Goal: Task Accomplishment & Management: Manage account settings

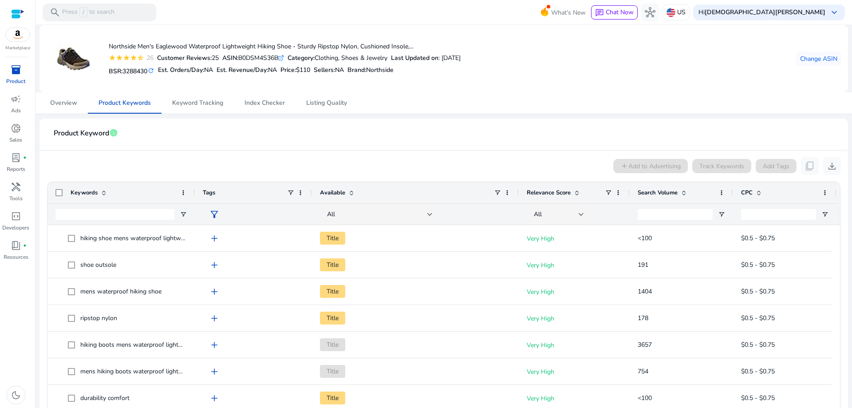
click at [682, 193] on span at bounding box center [683, 192] width 7 height 7
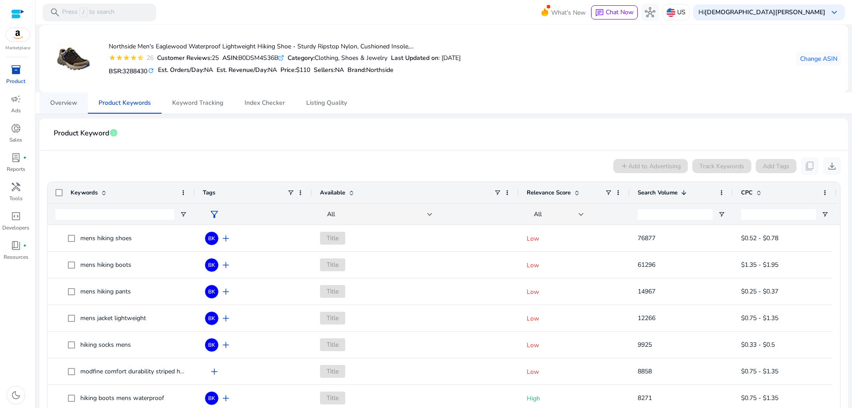
click at [56, 102] on span "Overview" at bounding box center [63, 103] width 27 height 6
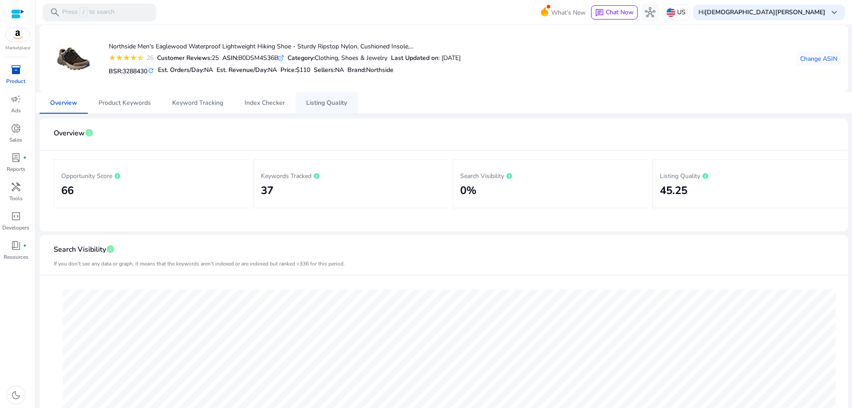
click at [316, 104] on span "Listing Quality" at bounding box center [326, 103] width 41 height 6
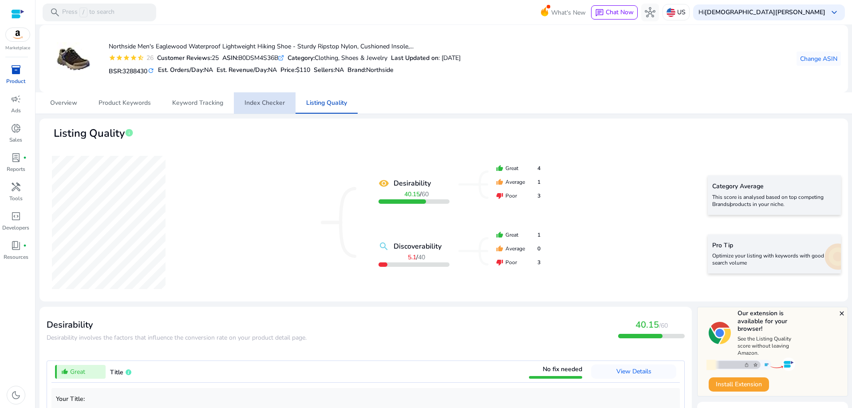
click at [271, 104] on span "Index Checker" at bounding box center [265, 103] width 40 height 6
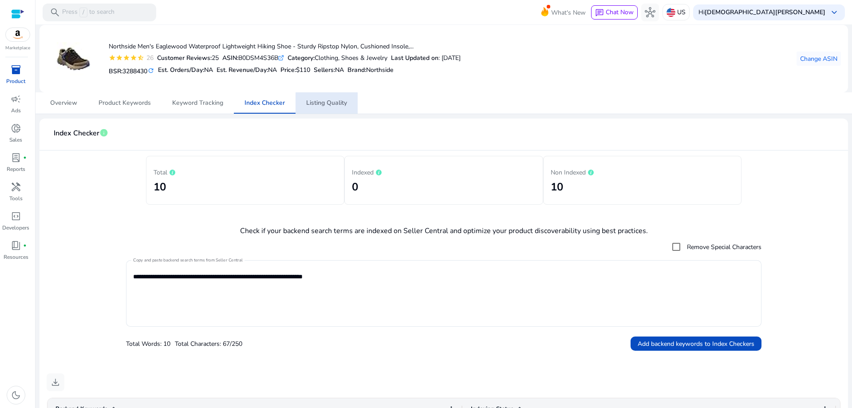
drag, startPoint x: 334, startPoint y: 103, endPoint x: 354, endPoint y: 208, distance: 106.5
click at [333, 104] on span "Listing Quality" at bounding box center [326, 103] width 41 height 6
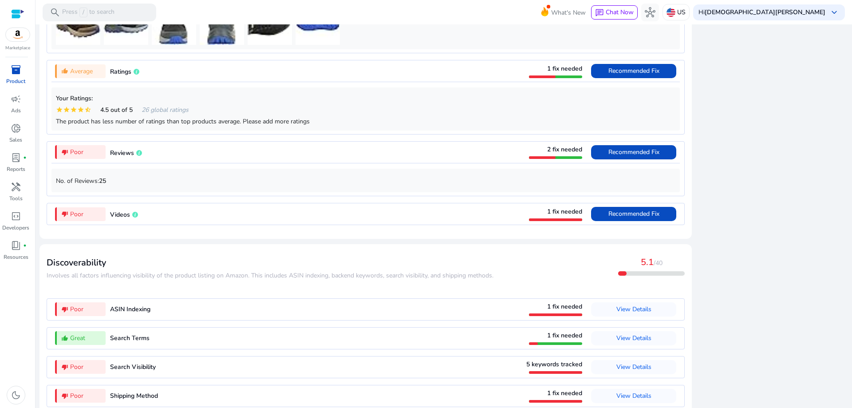
scroll to position [713, 0]
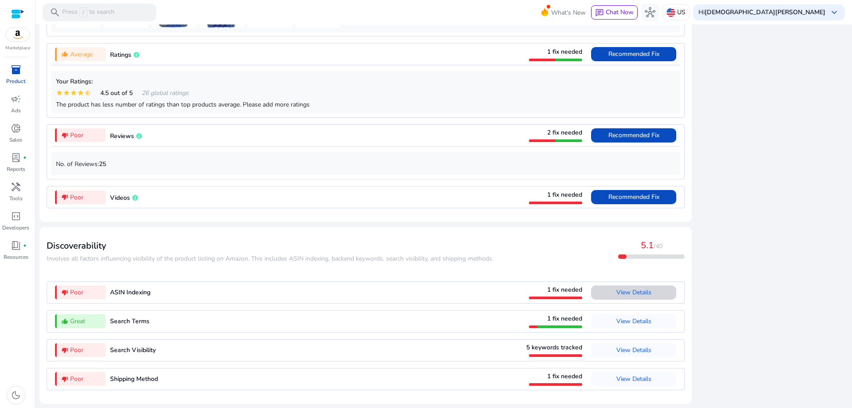
click at [624, 293] on span "View Details" at bounding box center [633, 292] width 35 height 8
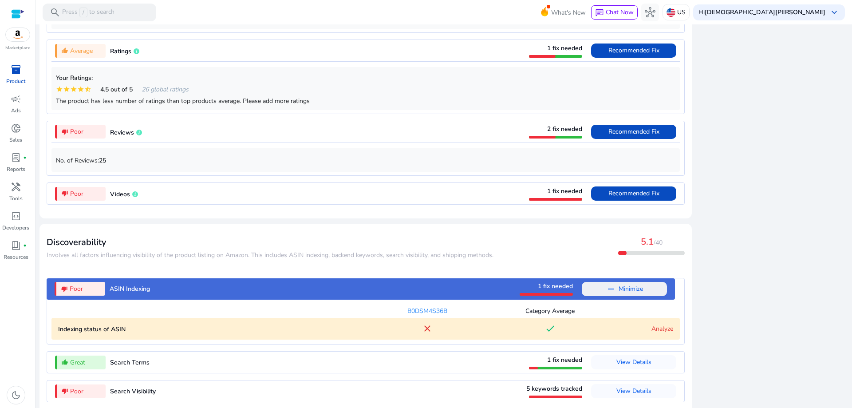
scroll to position [757, 0]
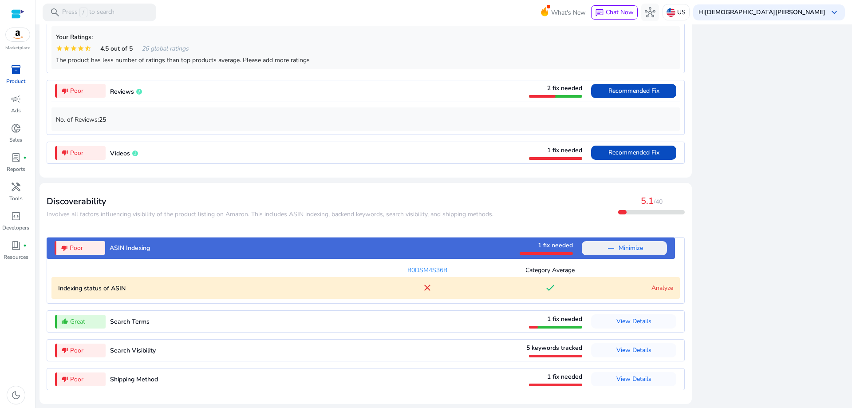
click at [656, 287] on link "Analyze" at bounding box center [662, 288] width 22 height 8
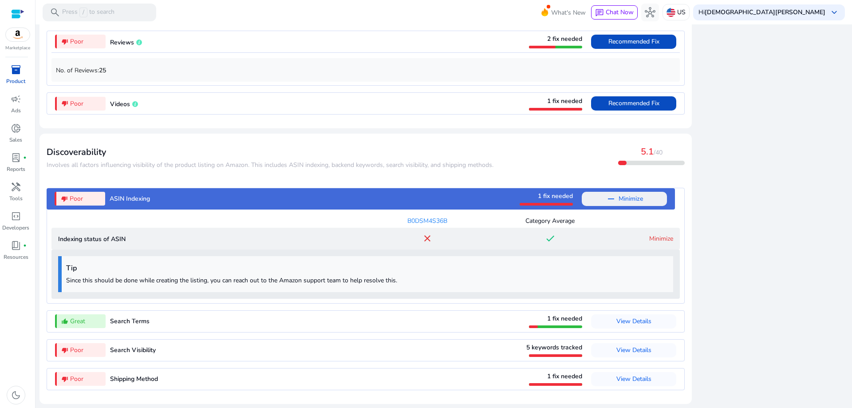
scroll to position [807, 0]
click at [619, 350] on span "View Details" at bounding box center [633, 350] width 35 height 8
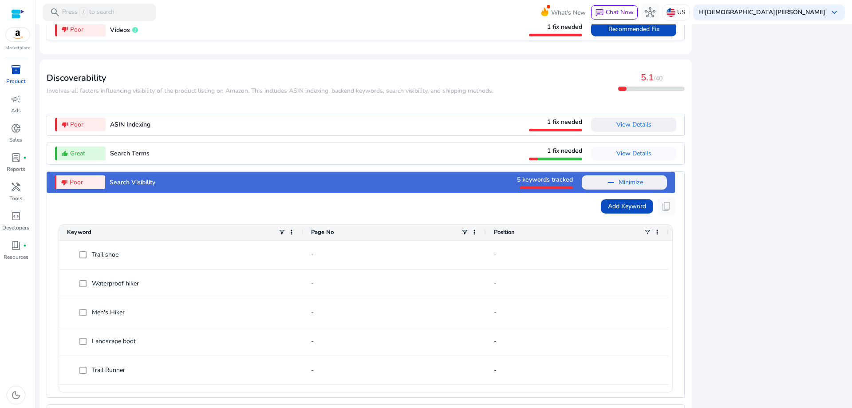
scroll to position [917, 0]
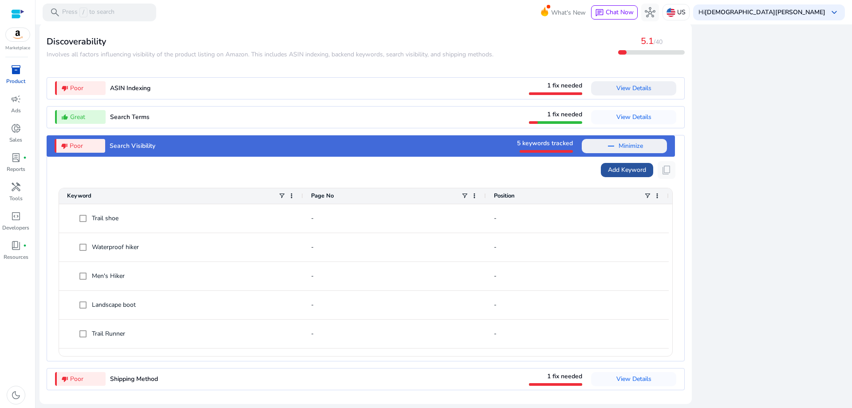
click at [638, 170] on span "Add Keyword" at bounding box center [627, 169] width 38 height 9
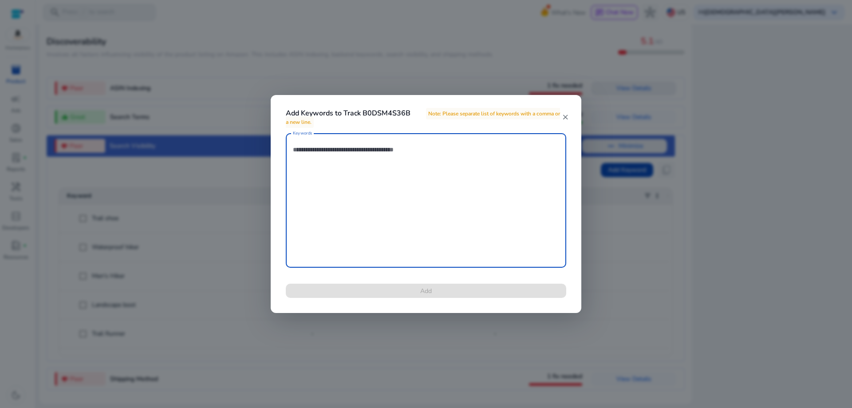
click at [566, 118] on mat-icon "close" at bounding box center [565, 117] width 7 height 8
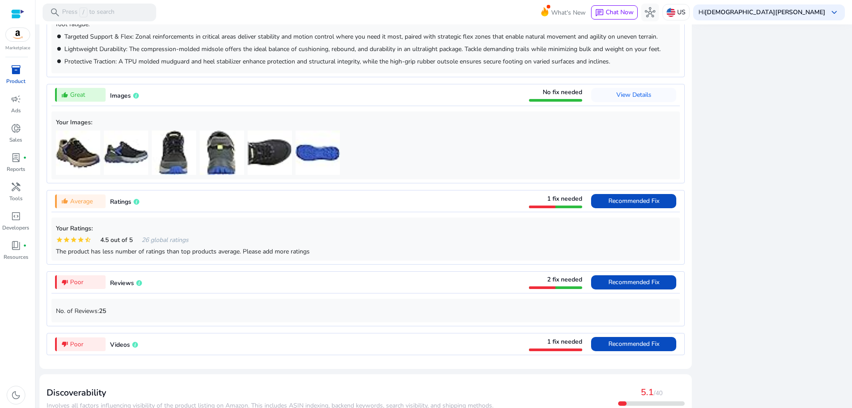
scroll to position [577, 0]
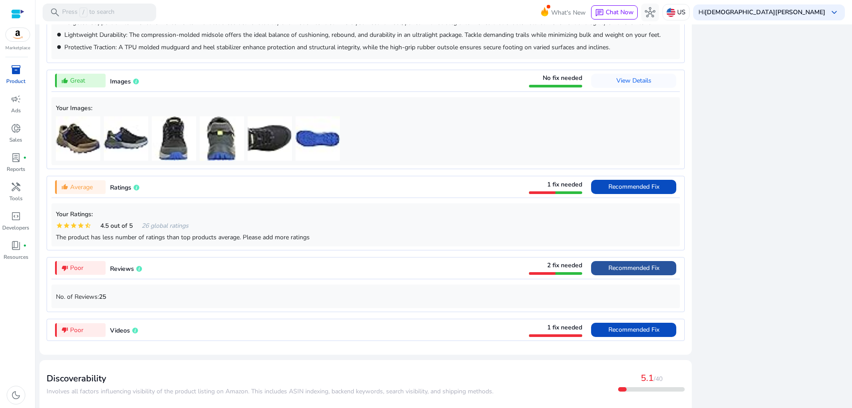
click at [620, 270] on span "Recommended Fix" at bounding box center [633, 268] width 51 height 8
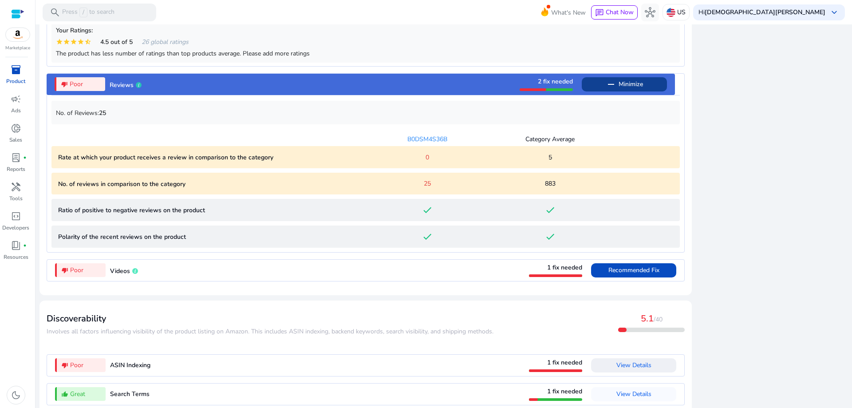
scroll to position [793, 0]
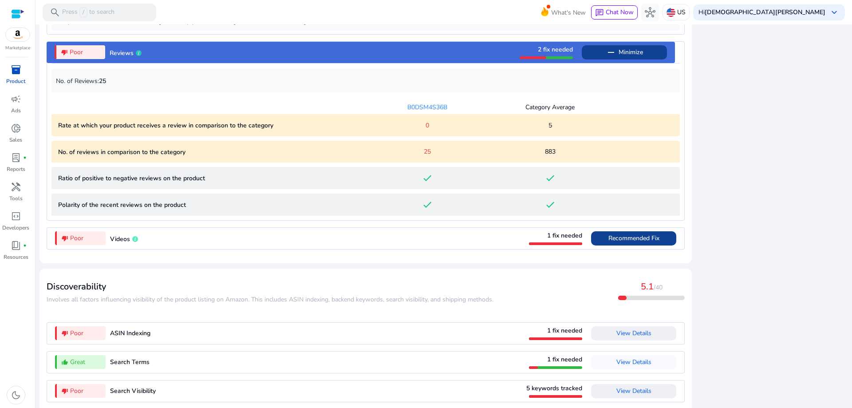
click at [623, 241] on span "Recommended Fix" at bounding box center [633, 238] width 51 height 8
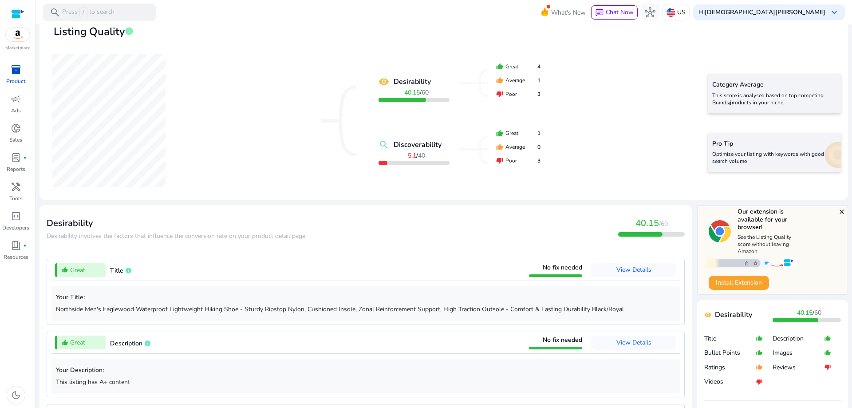
scroll to position [0, 0]
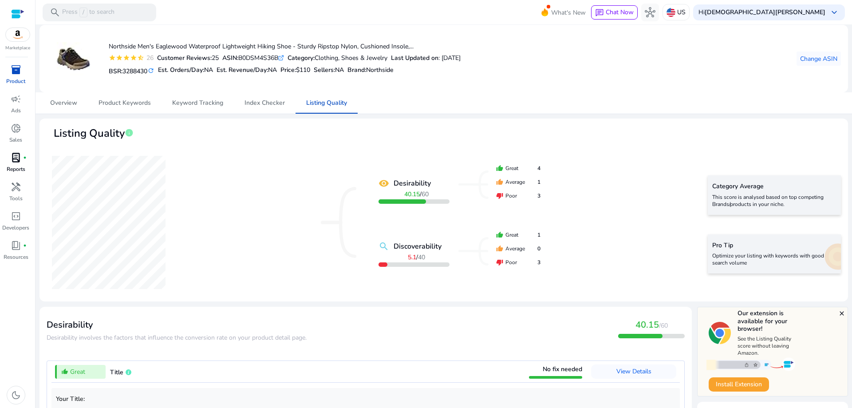
click at [17, 158] on span "lab_profile" at bounding box center [16, 157] width 11 height 11
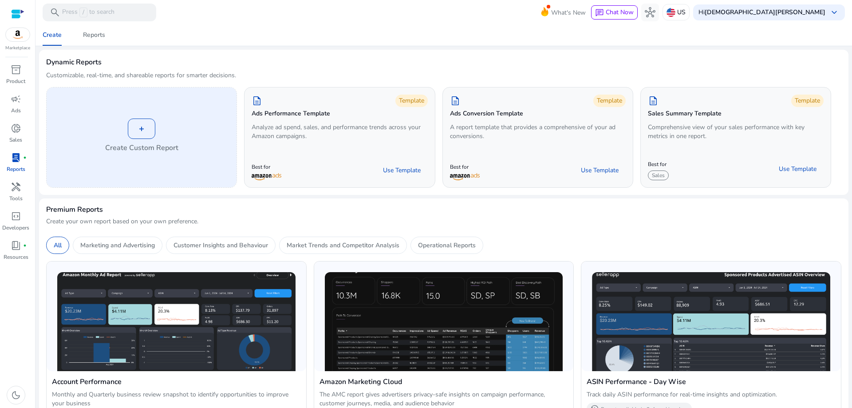
click at [141, 121] on div "+" at bounding box center [142, 128] width 28 height 20
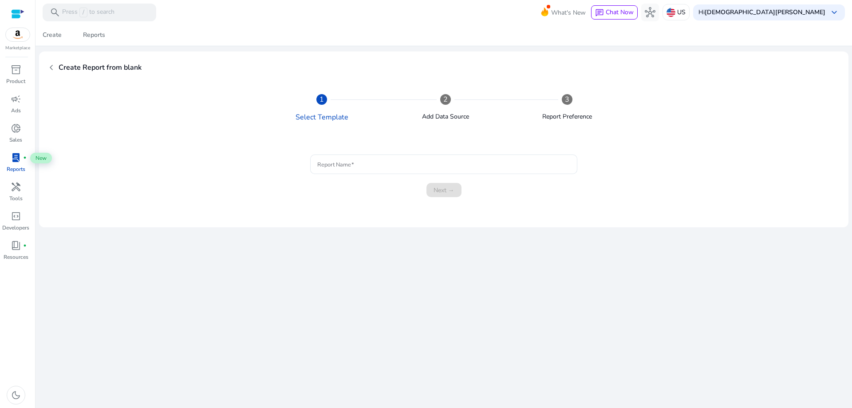
click at [16, 162] on span "lab_profile" at bounding box center [16, 157] width 11 height 11
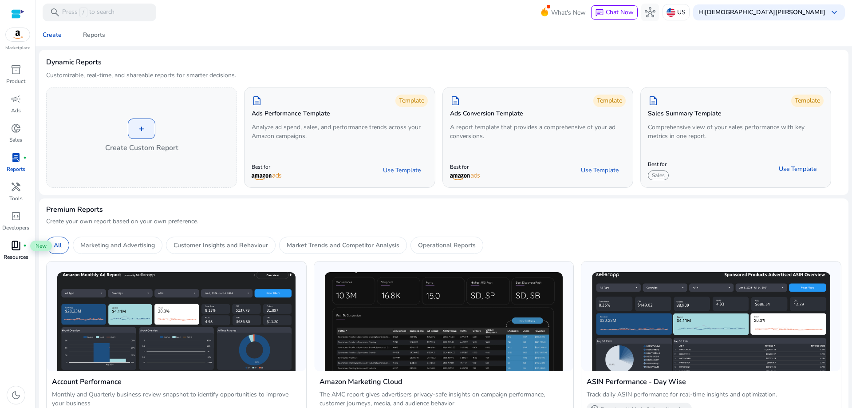
click at [13, 246] on span "book_4" at bounding box center [16, 245] width 11 height 11
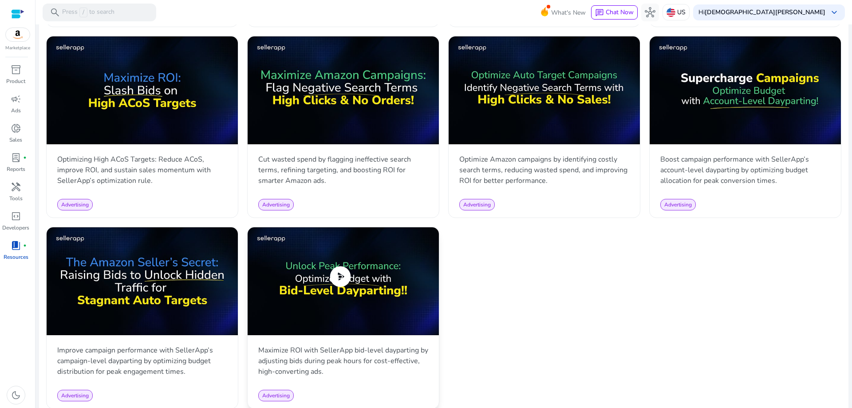
scroll to position [828, 0]
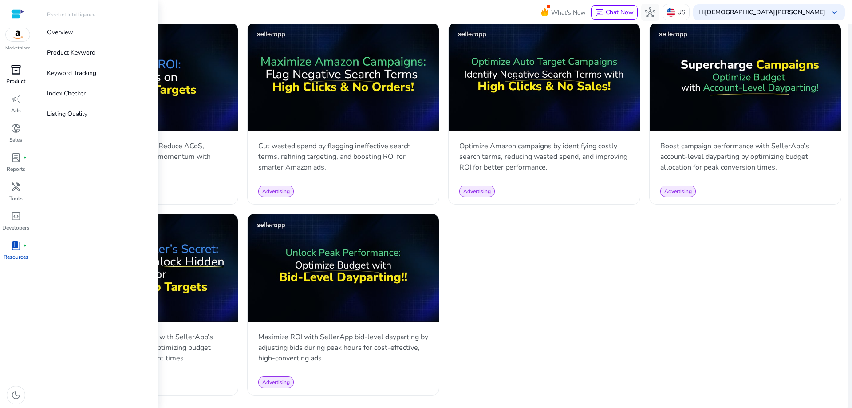
click at [18, 70] on span "inventory_2" at bounding box center [16, 69] width 11 height 11
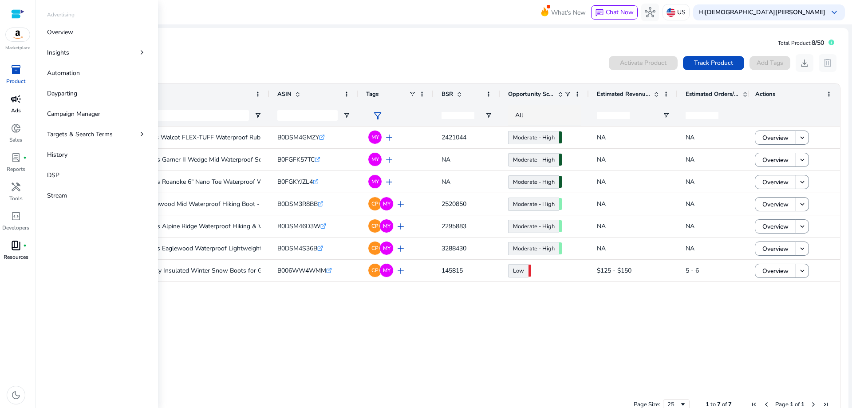
click at [12, 105] on div "campaign" at bounding box center [16, 99] width 25 height 14
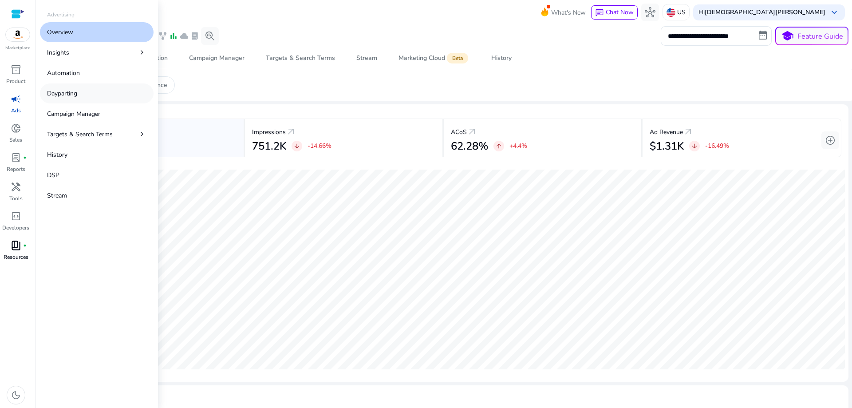
drag, startPoint x: 67, startPoint y: 93, endPoint x: 73, endPoint y: 91, distance: 6.6
click at [68, 92] on p "Dayparting" at bounding box center [62, 93] width 30 height 9
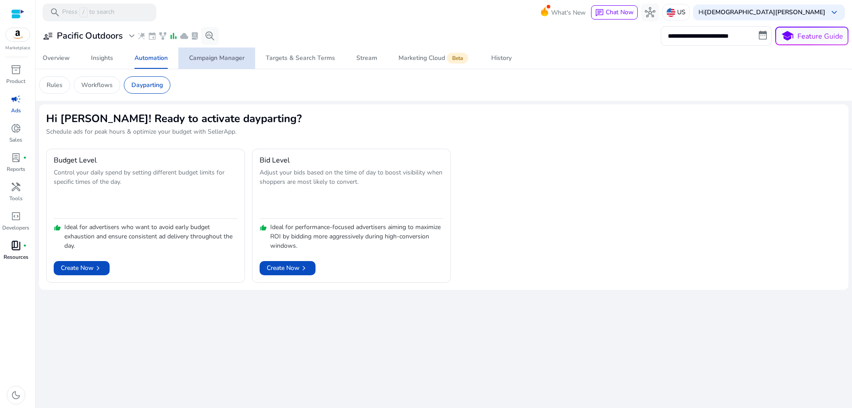
click at [224, 56] on div "Campaign Manager" at bounding box center [216, 58] width 55 height 6
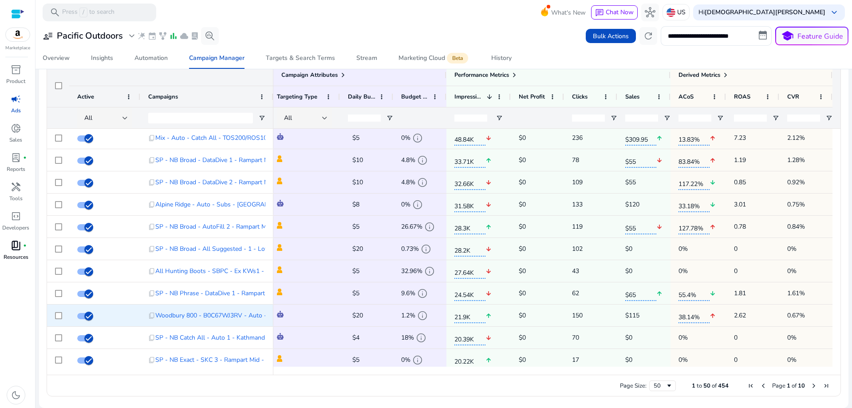
scroll to position [89, 0]
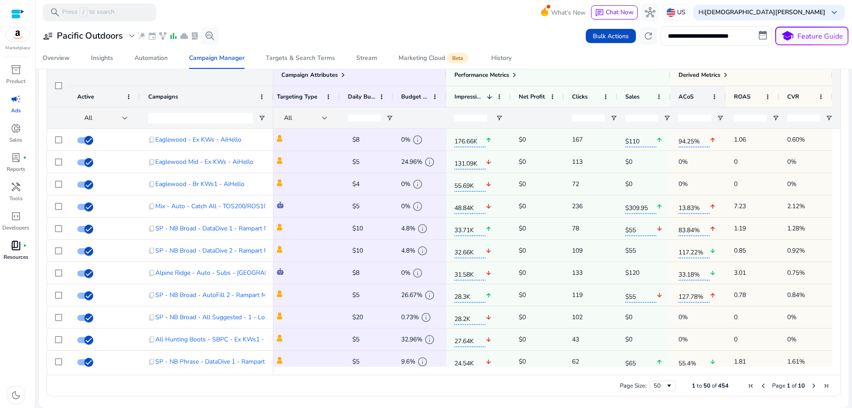
click at [693, 95] on div "ACoS" at bounding box center [694, 96] width 30 height 16
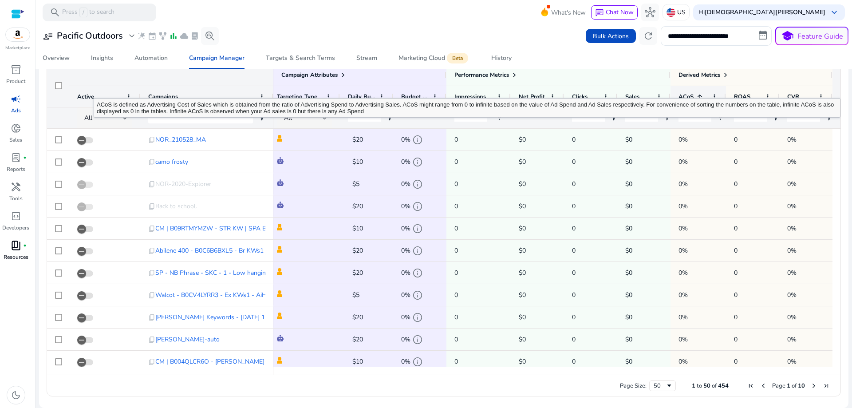
click at [696, 95] on span at bounding box center [699, 96] width 7 height 7
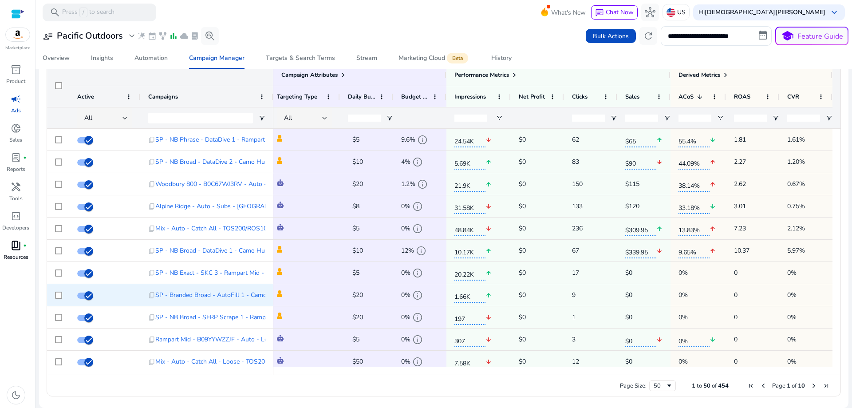
scroll to position [0, 0]
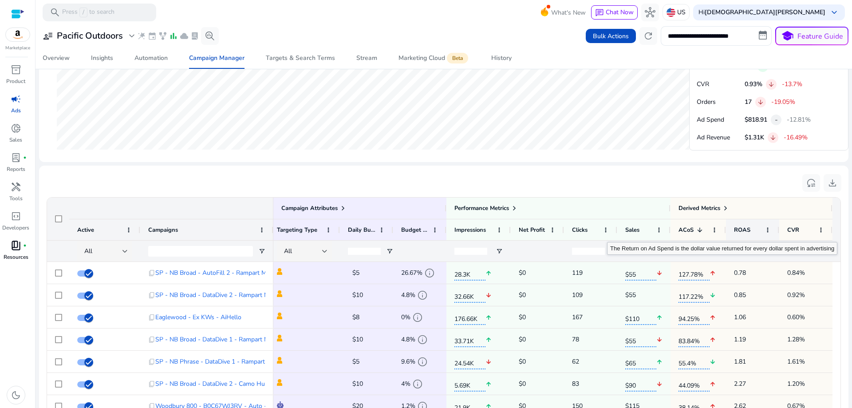
click at [744, 229] on span "ROAS" at bounding box center [742, 230] width 16 height 8
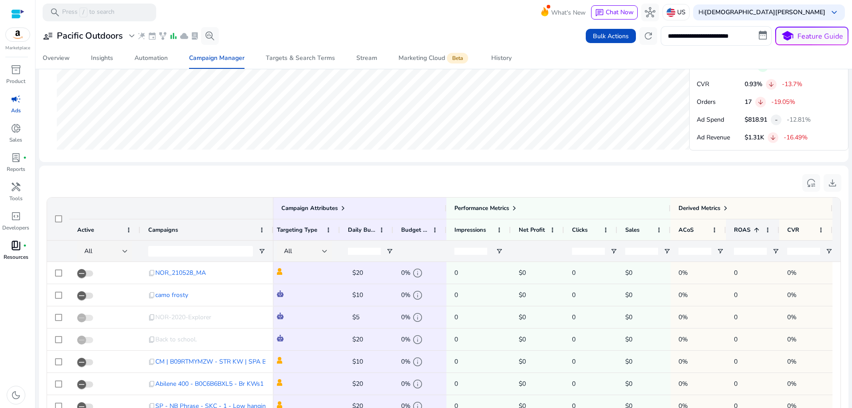
click at [744, 229] on span "ROAS" at bounding box center [742, 230] width 16 height 8
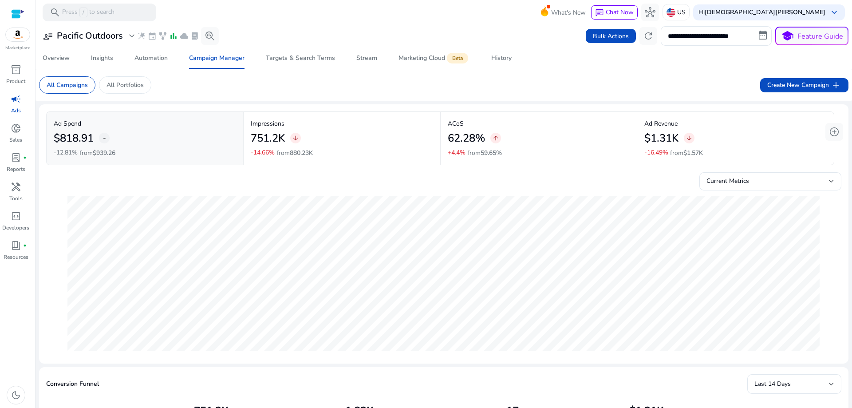
scroll to position [0, 134]
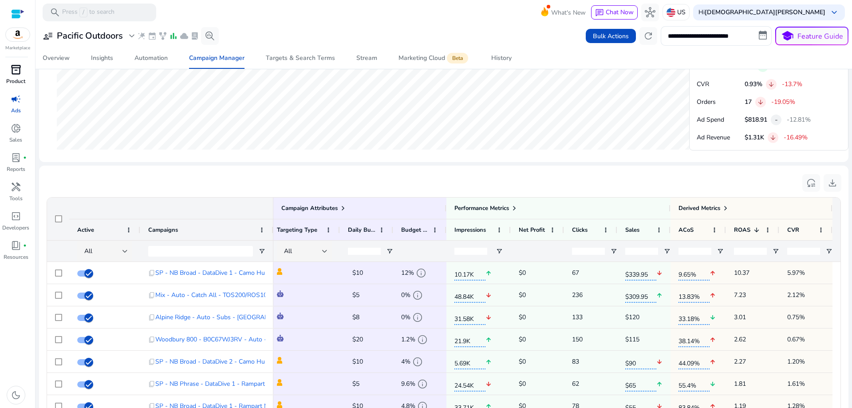
click at [16, 74] on span "inventory_2" at bounding box center [16, 69] width 11 height 11
